Goal: Find specific page/section: Find specific page/section

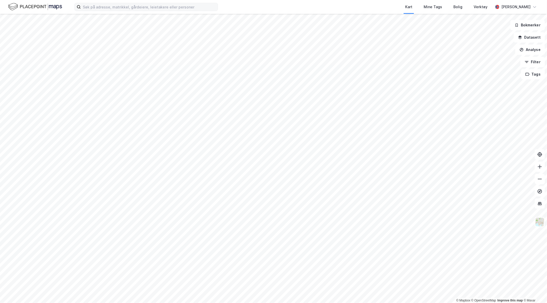
click at [125, 11] on label at bounding box center [146, 7] width 144 height 8
click at [125, 11] on input at bounding box center [149, 7] width 137 height 8
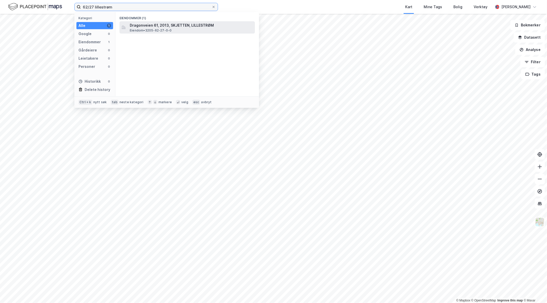
type input "62/27 lillestrøm"
click at [180, 29] on div "Dragonveien 61, 2013, SKJETTEN, LILLESTRØM Eiendom • 3205-62-27-0-0" at bounding box center [192, 27] width 124 height 10
